Goal: Task Accomplishment & Management: Use online tool/utility

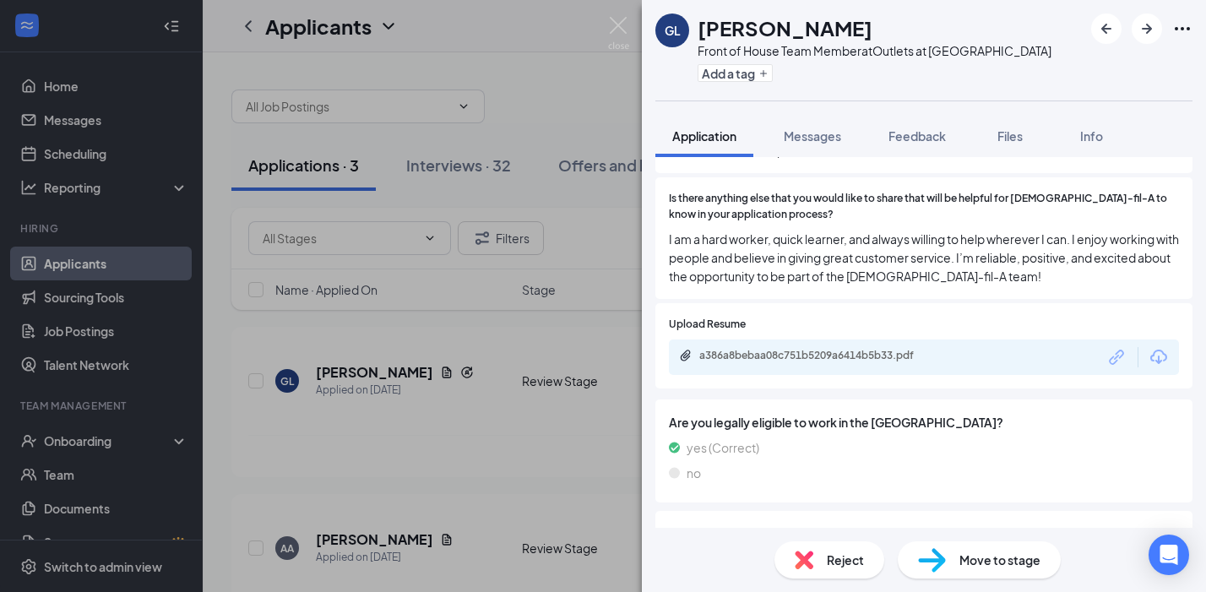
scroll to position [1372, 0]
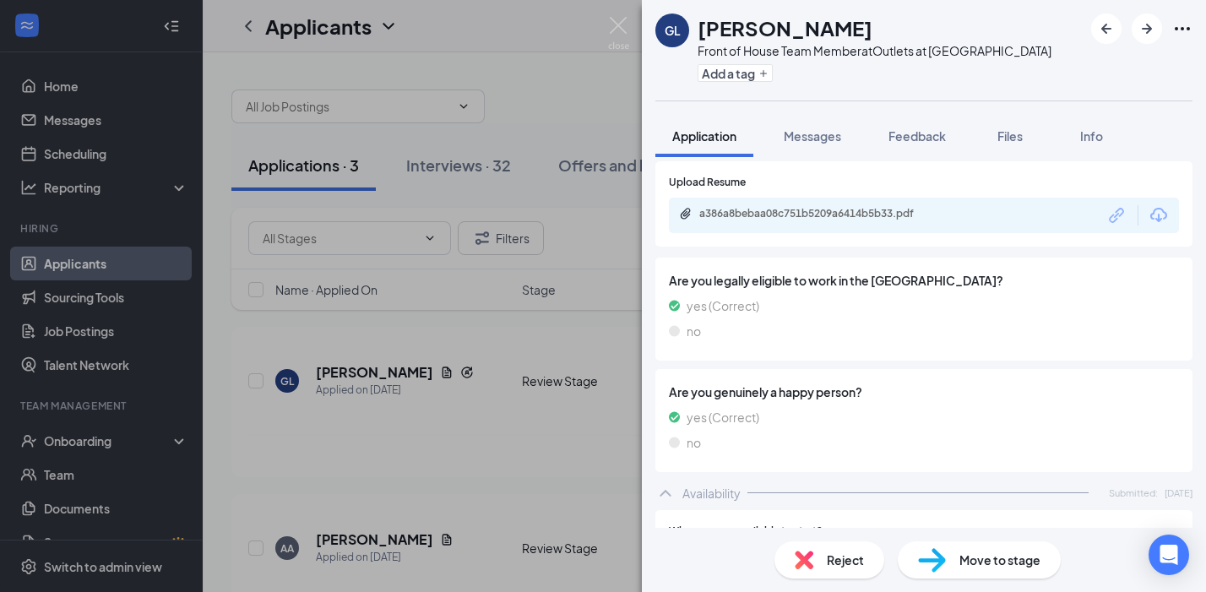
click at [818, 207] on div "a386a8bebaa08c751b5209a6414b5b33.pdf" at bounding box center [817, 214] width 237 height 14
click at [815, 556] on div "Reject" at bounding box center [830, 559] width 110 height 37
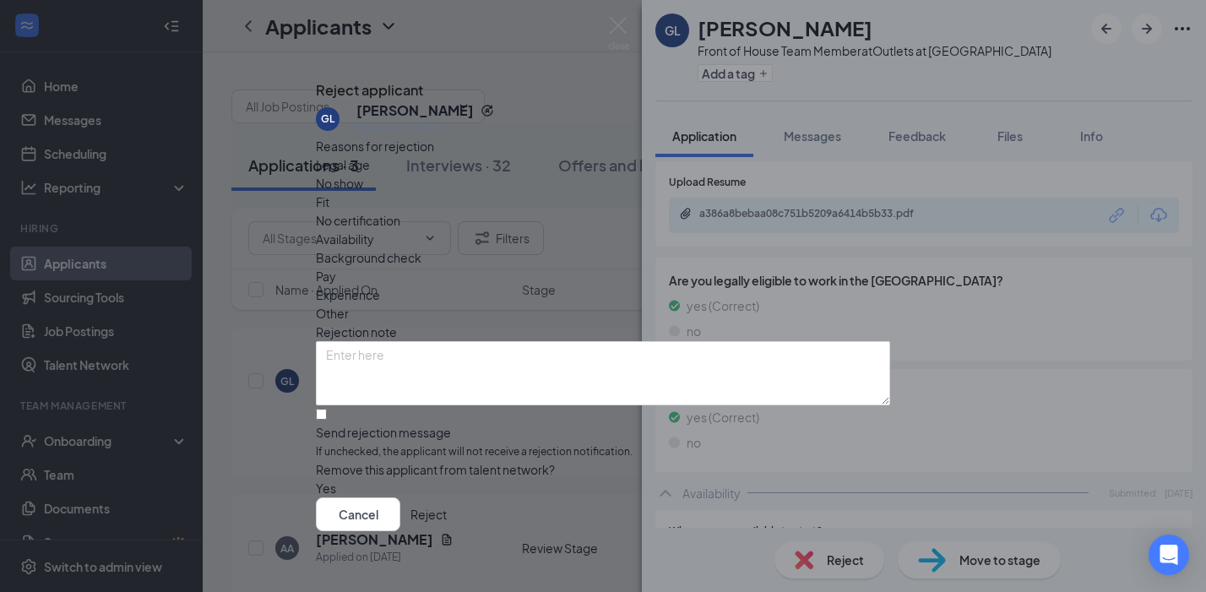
click at [370, 174] on span "Legal age" at bounding box center [343, 164] width 54 height 19
click at [327, 409] on input "Send rejection message If unchecked, the applicant will not receive a rejection…" at bounding box center [321, 414] width 11 height 11
checkbox input "true"
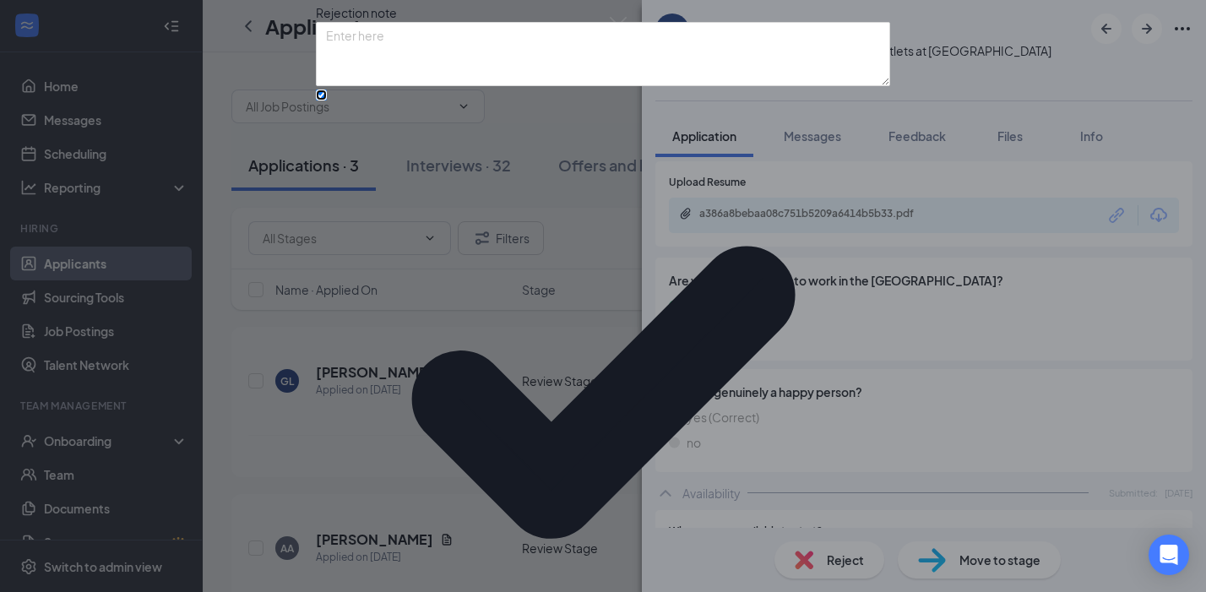
scroll to position [127, 0]
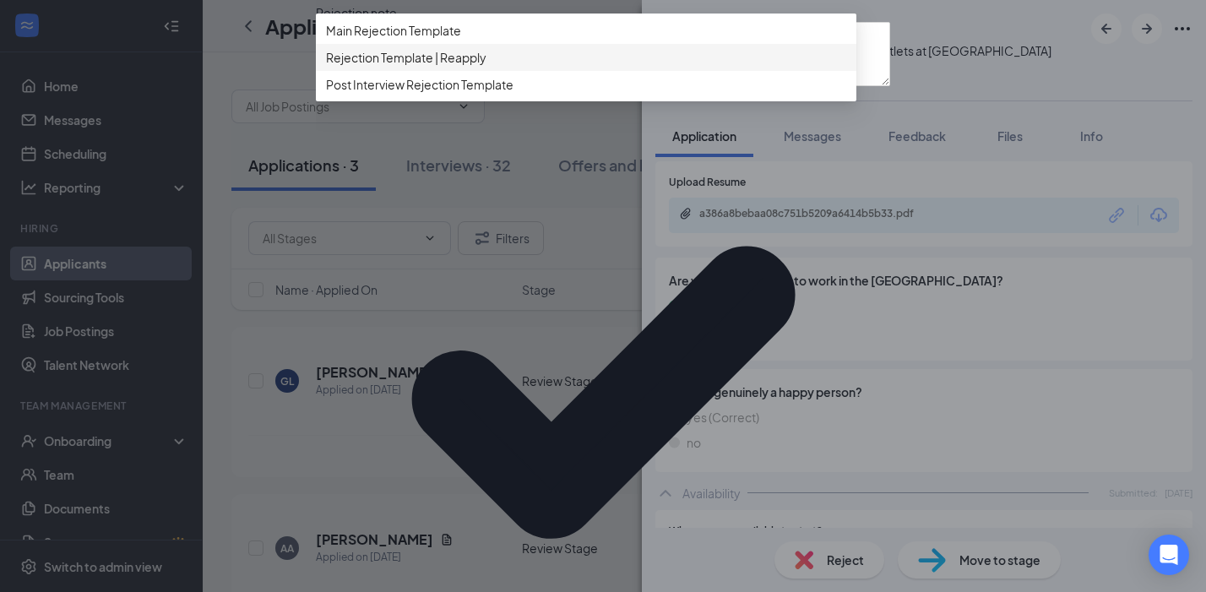
click at [487, 67] on span "Rejection Template | Reapply" at bounding box center [406, 57] width 160 height 19
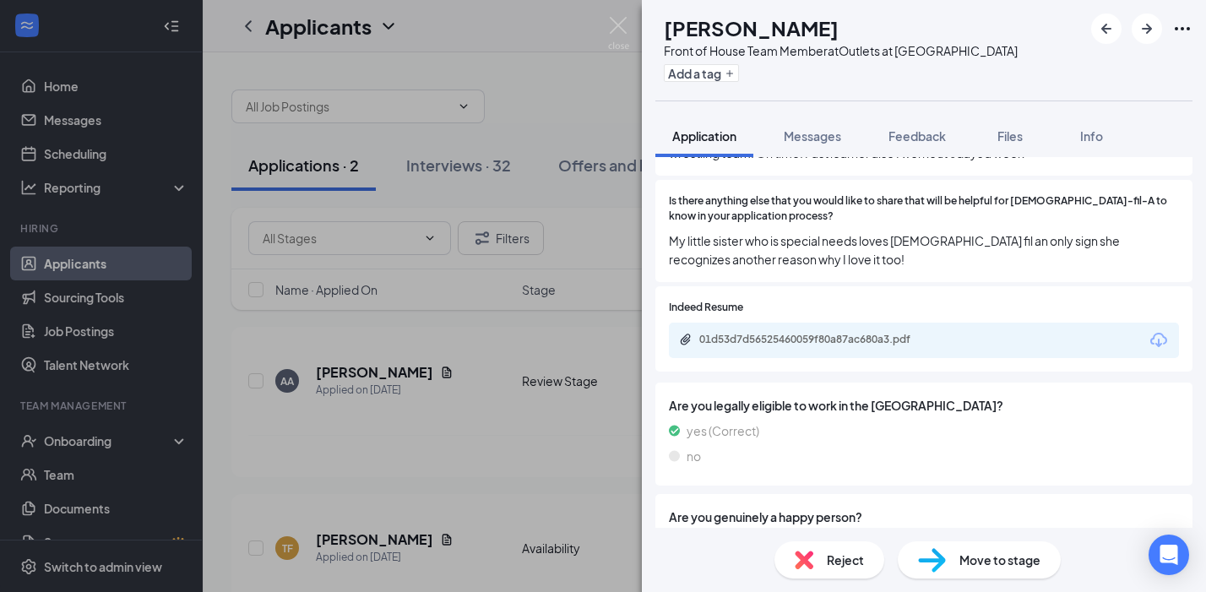
scroll to position [1042, 0]
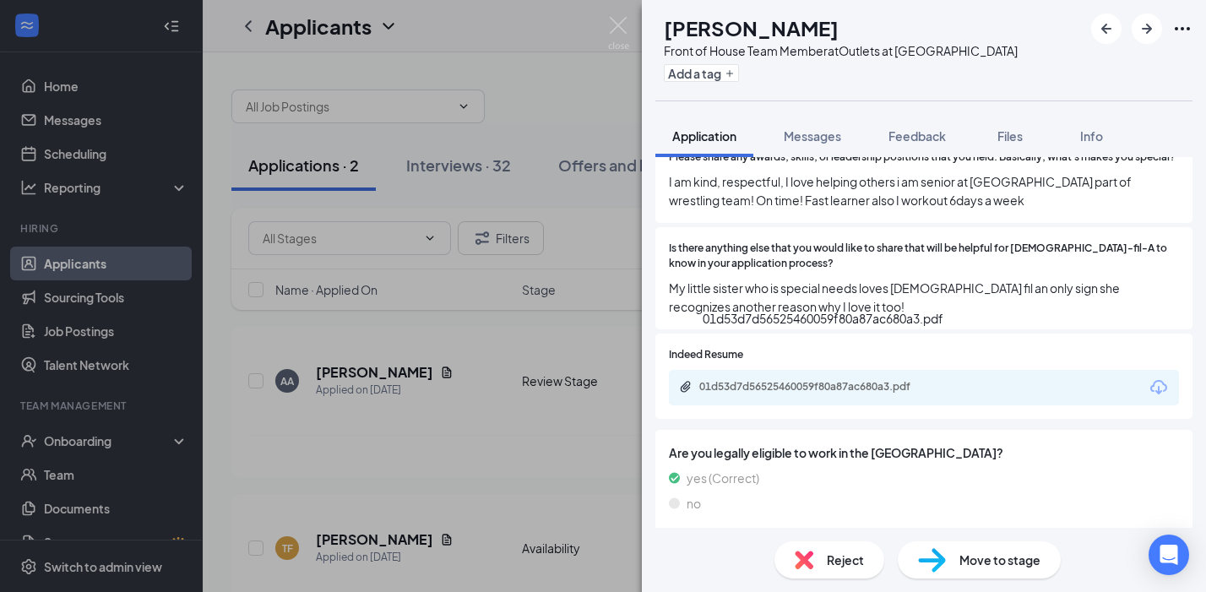
click at [864, 380] on div "01d53d7d56525460059f80a87ac680a3.pdf" at bounding box center [817, 387] width 237 height 14
click at [957, 560] on div "Move to stage" at bounding box center [979, 559] width 163 height 37
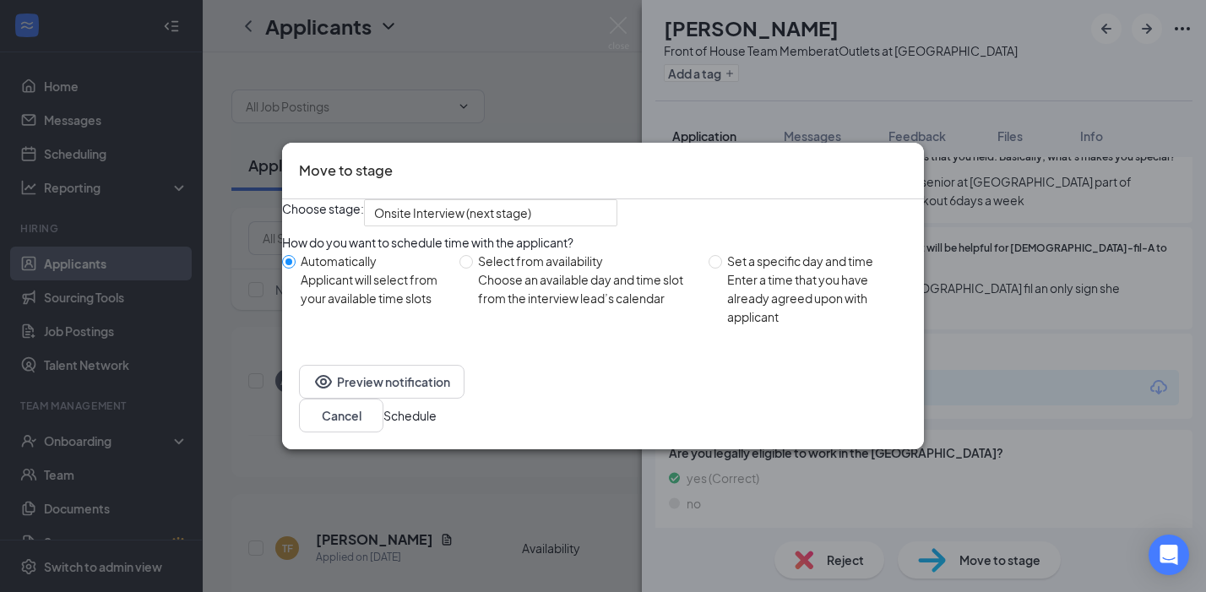
click at [437, 425] on button "Schedule" at bounding box center [409, 415] width 53 height 19
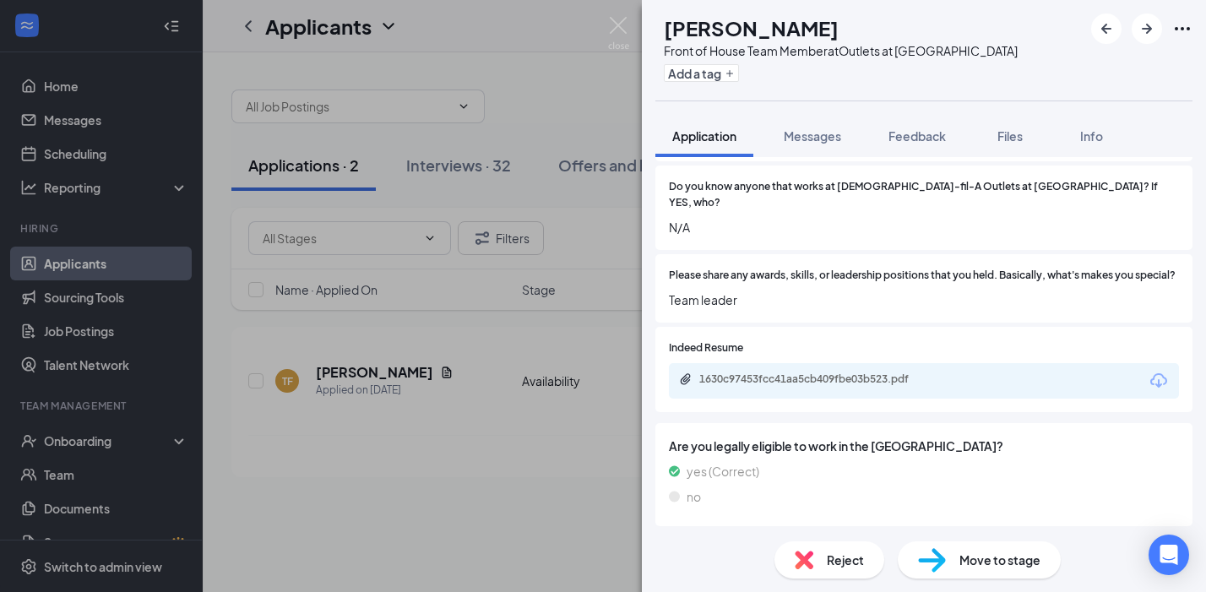
scroll to position [1112, 0]
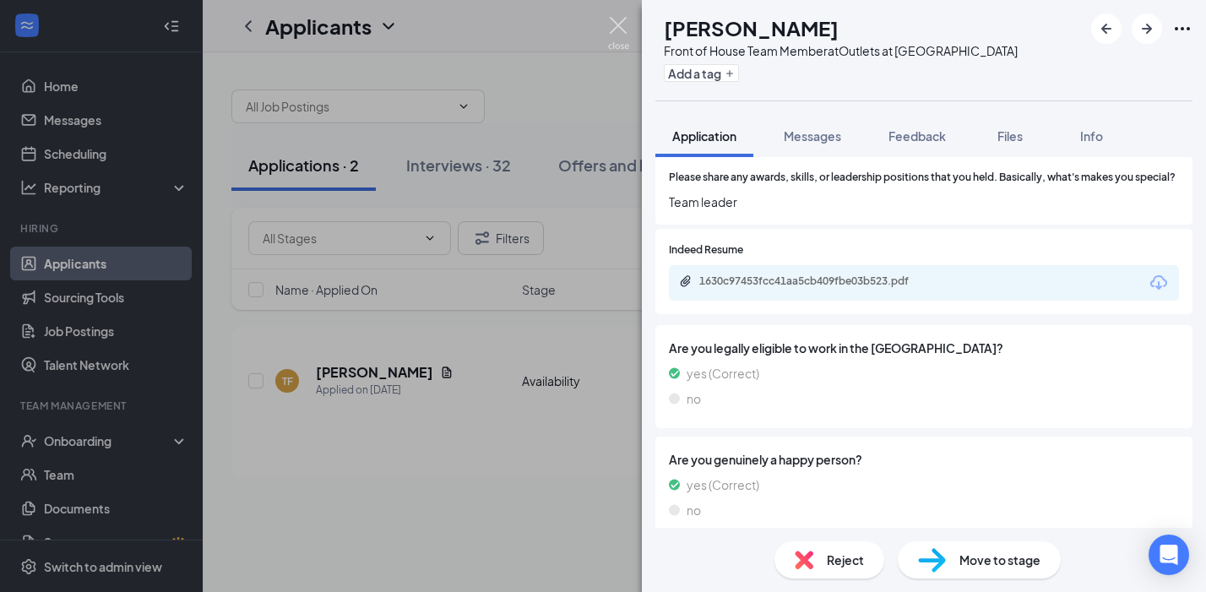
click at [621, 21] on img at bounding box center [618, 33] width 21 height 33
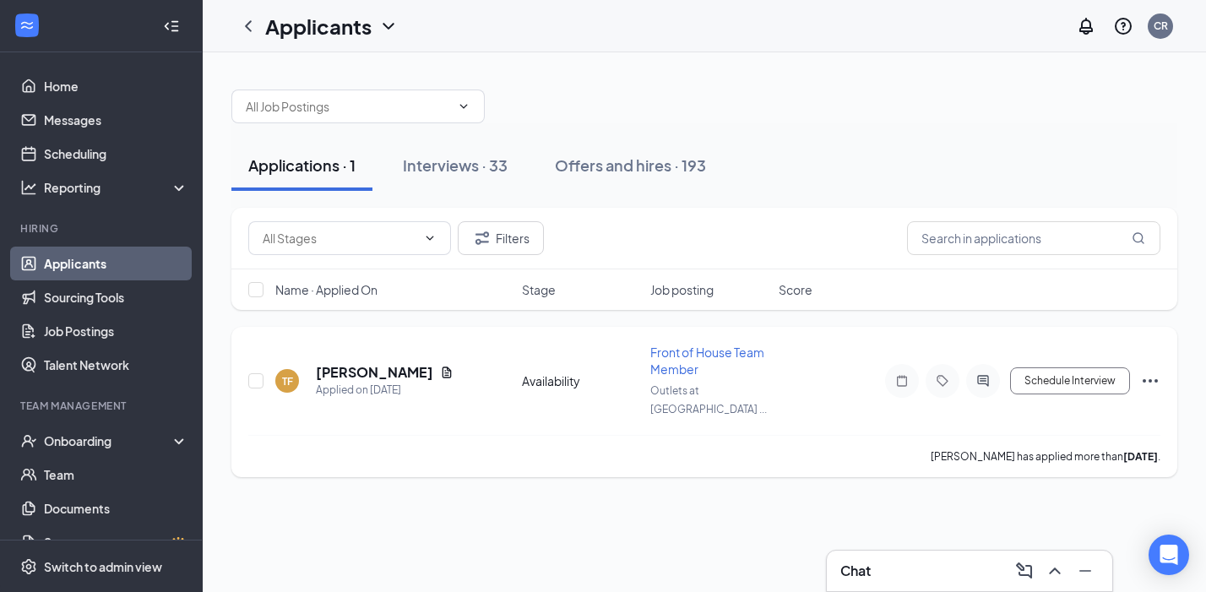
click at [1150, 379] on icon "Ellipses" at bounding box center [1150, 380] width 15 height 3
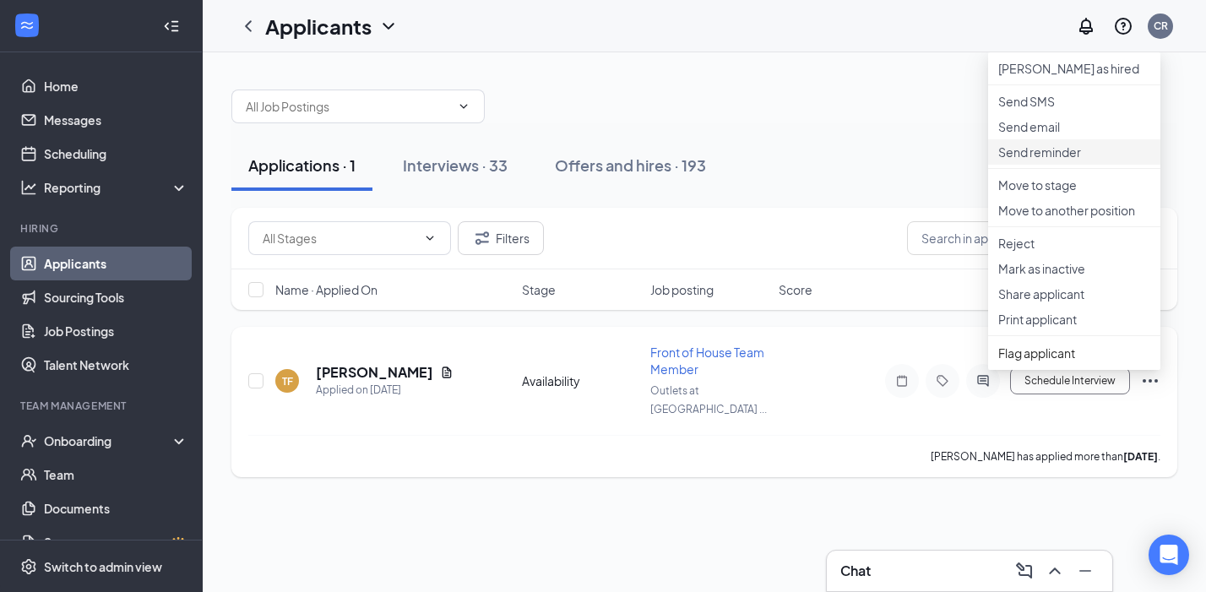
click at [1055, 160] on p "Send reminder" at bounding box center [1074, 152] width 152 height 17
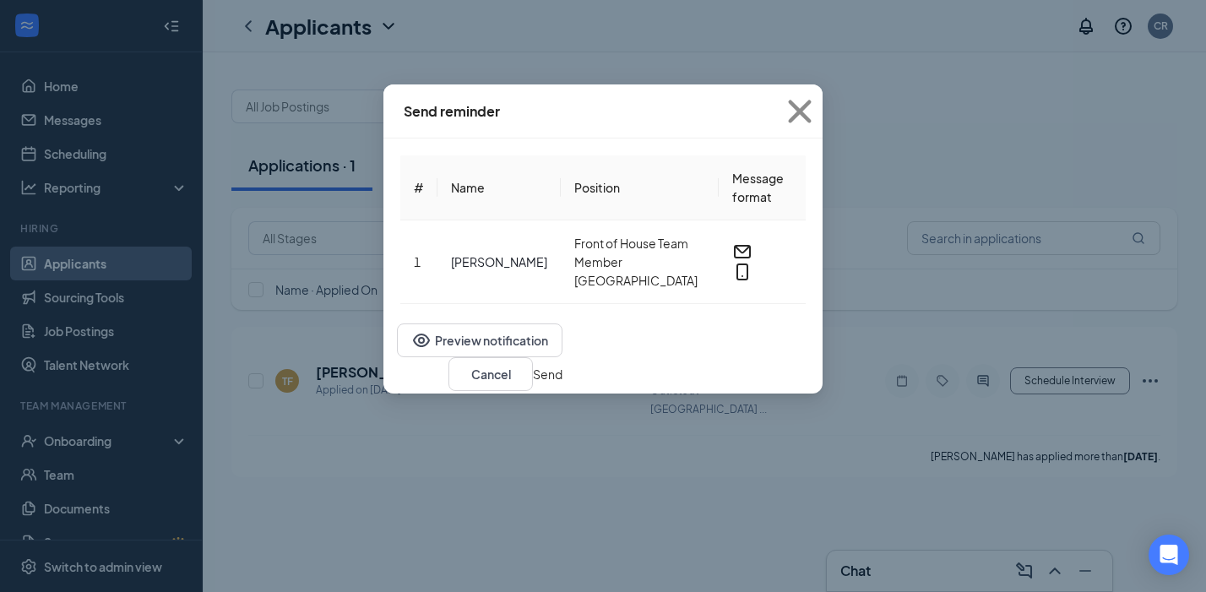
click at [563, 366] on button "Send" at bounding box center [548, 374] width 30 height 19
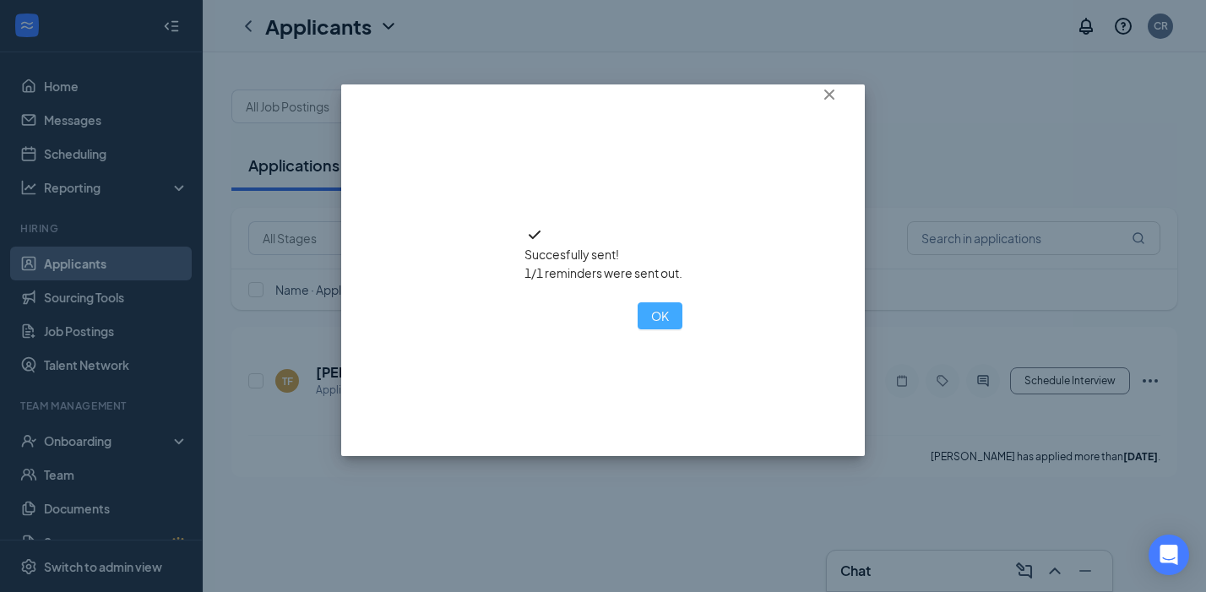
click at [638, 329] on button "OK" at bounding box center [660, 315] width 45 height 27
